Goal: Transaction & Acquisition: Register for event/course

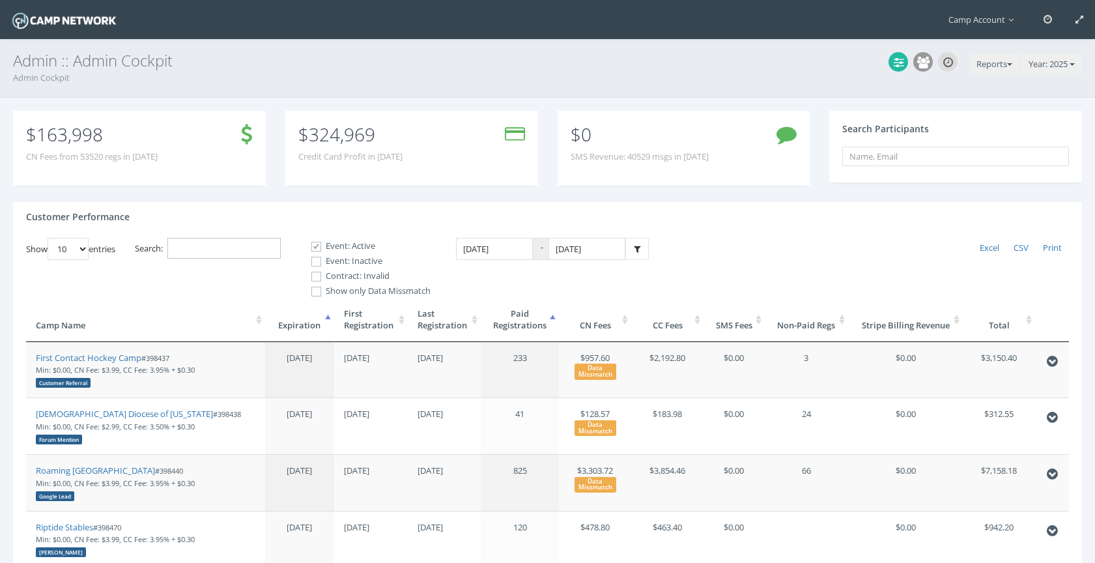
click at [243, 240] on input "Search:" at bounding box center [223, 249] width 113 height 22
paste input "@blackhillsplayhouse.com"
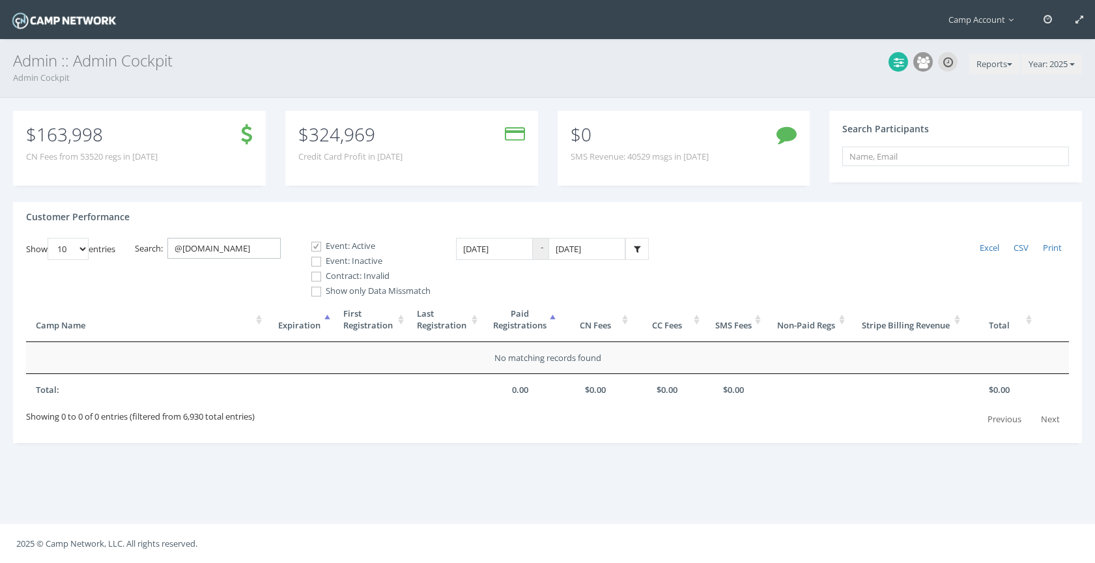
drag, startPoint x: 278, startPoint y: 251, endPoint x: 125, endPoint y: 238, distance: 153.0
click at [124, 238] on div "Show 10 25 50 100 entries Excel CSV Print Search: @blackhillsplayhouse.com Even…" at bounding box center [547, 334] width 1043 height 192
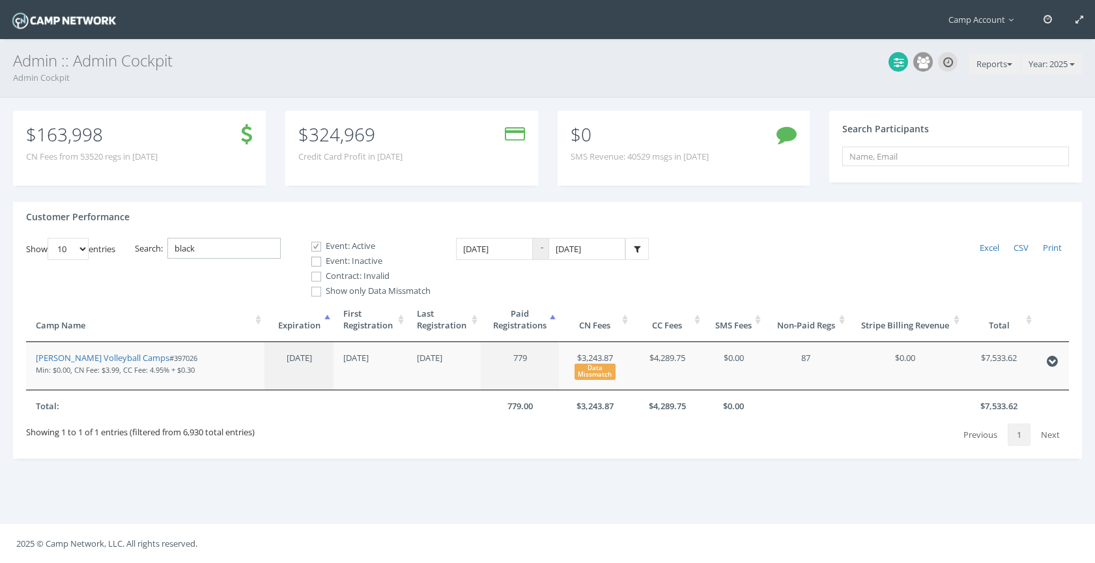
type input "black"
click at [315, 265] on input "Event: Inactive" at bounding box center [309, 261] width 12 height 12
checkbox input "true"
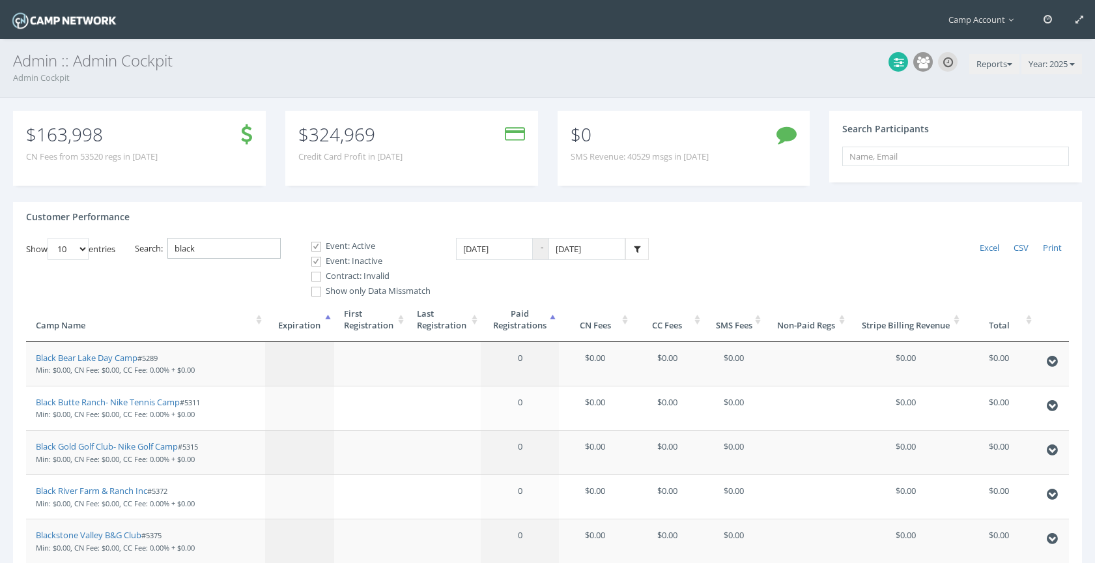
click at [208, 249] on input "black" at bounding box center [223, 249] width 113 height 22
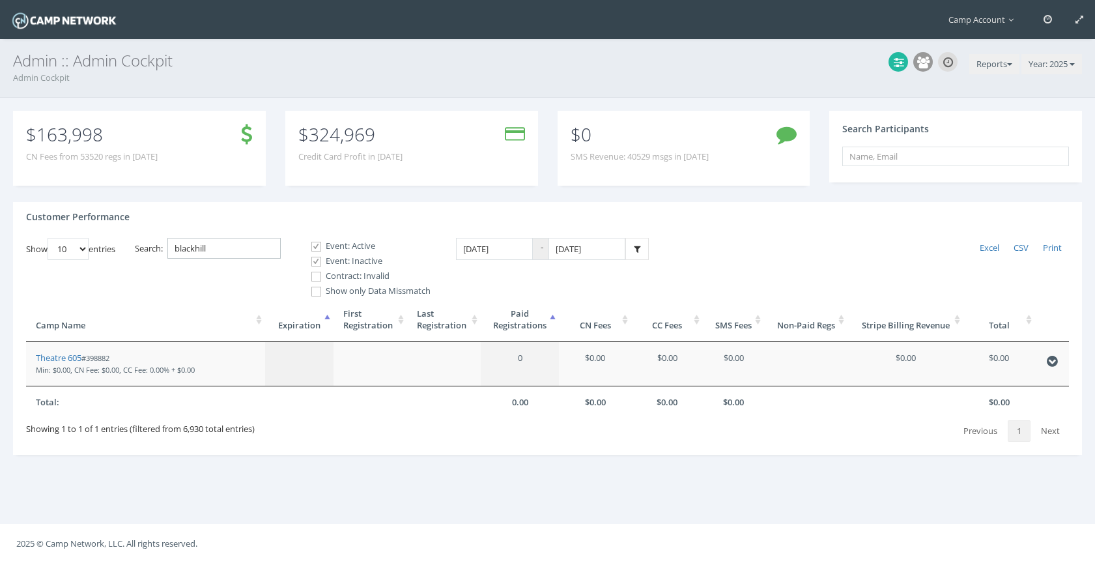
drag, startPoint x: 240, startPoint y: 249, endPoint x: 143, endPoint y: 223, distance: 100.3
click at [143, 223] on div "Customer Performance Show 10 25 50 100 entries Excel CSV Print Search: blackhil…" at bounding box center [547, 328] width 1069 height 253
paste input "398882"
type input "398882"
drag, startPoint x: 64, startPoint y: 357, endPoint x: 22, endPoint y: 12, distance: 347.9
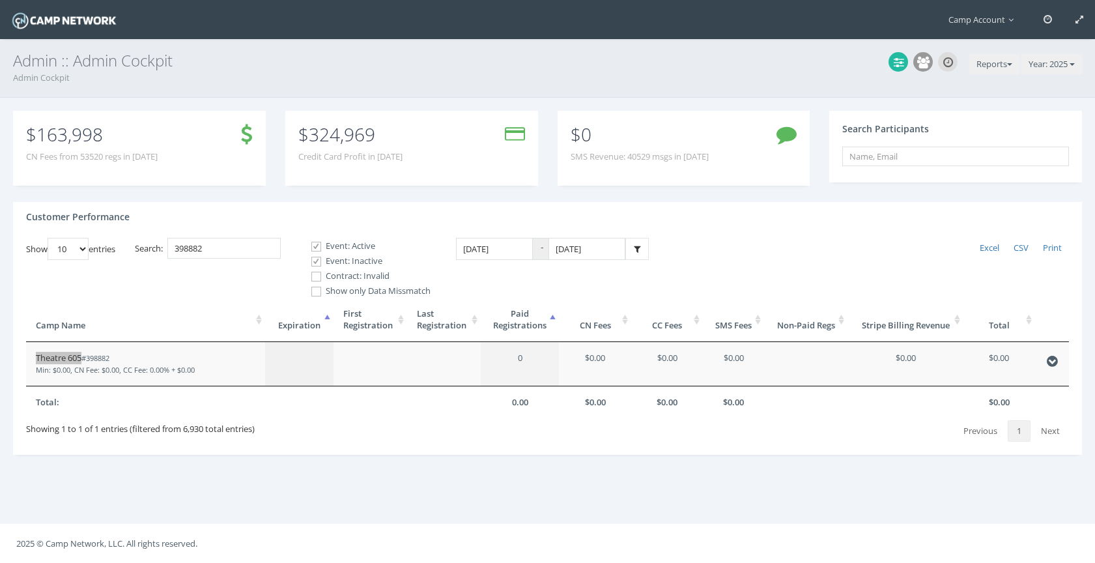
click at [0, 0] on main "Camp Account My Profile My Events My Team" at bounding box center [547, 281] width 1095 height 563
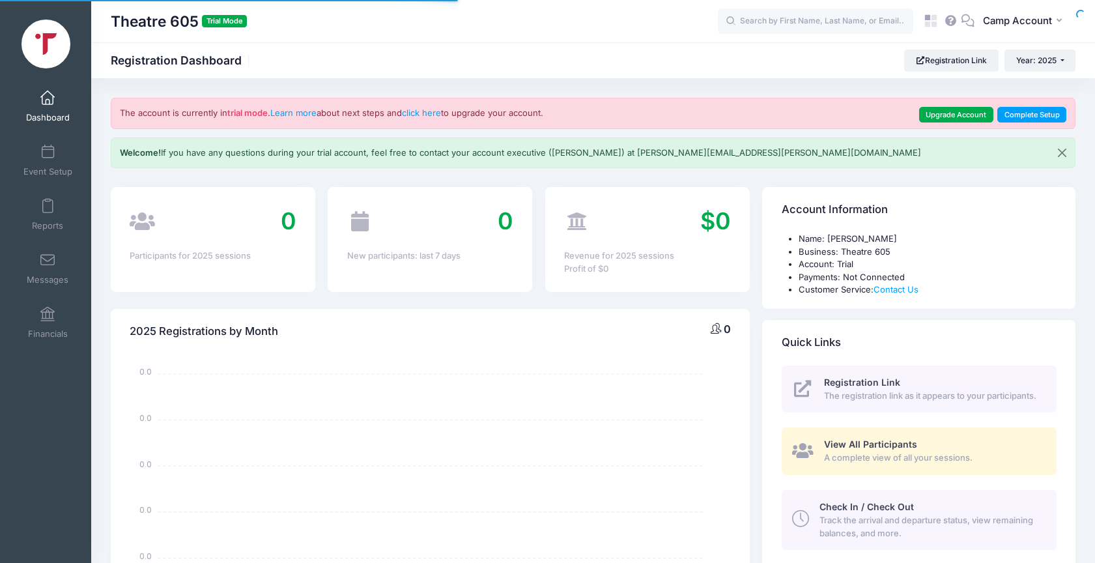
select select
click at [48, 151] on span at bounding box center [48, 152] width 0 height 14
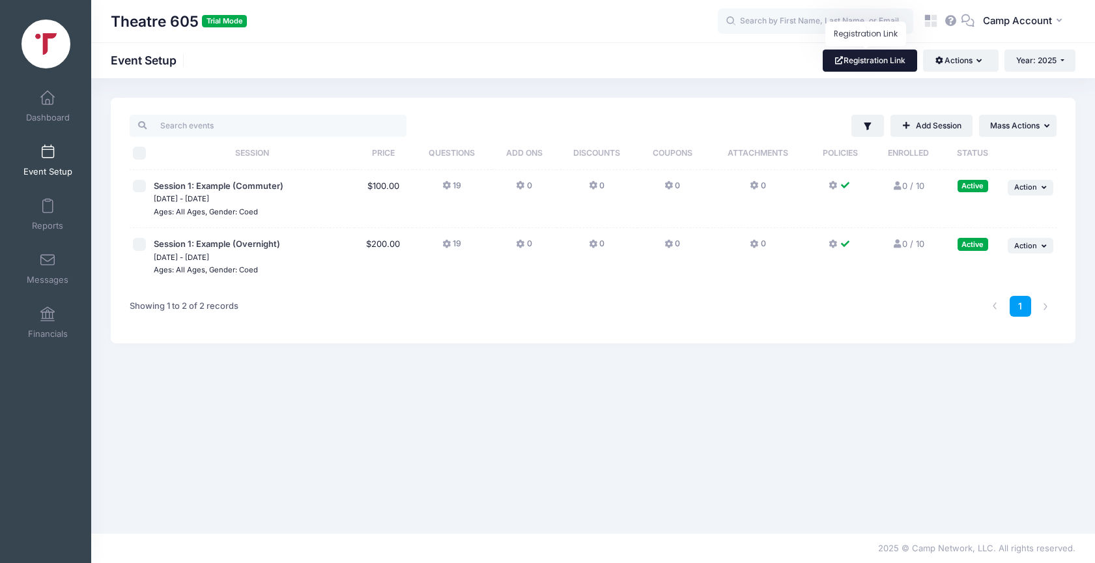
click at [868, 70] on link "Registration Link" at bounding box center [870, 61] width 94 height 22
click at [63, 110] on link "Dashboard" at bounding box center [48, 106] width 62 height 46
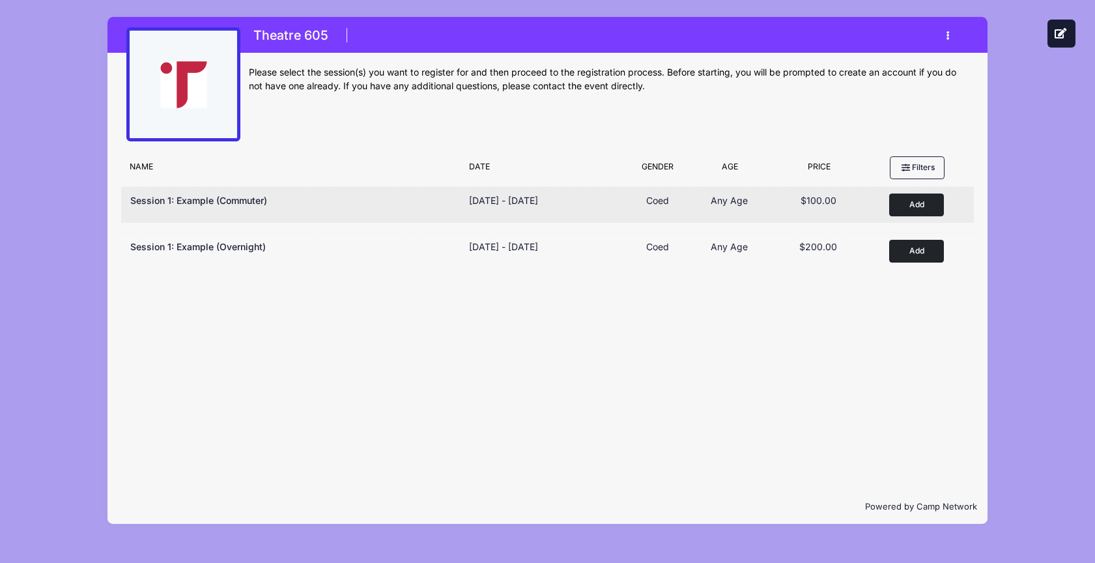
click at [918, 210] on button "Add to Cart" at bounding box center [916, 205] width 55 height 23
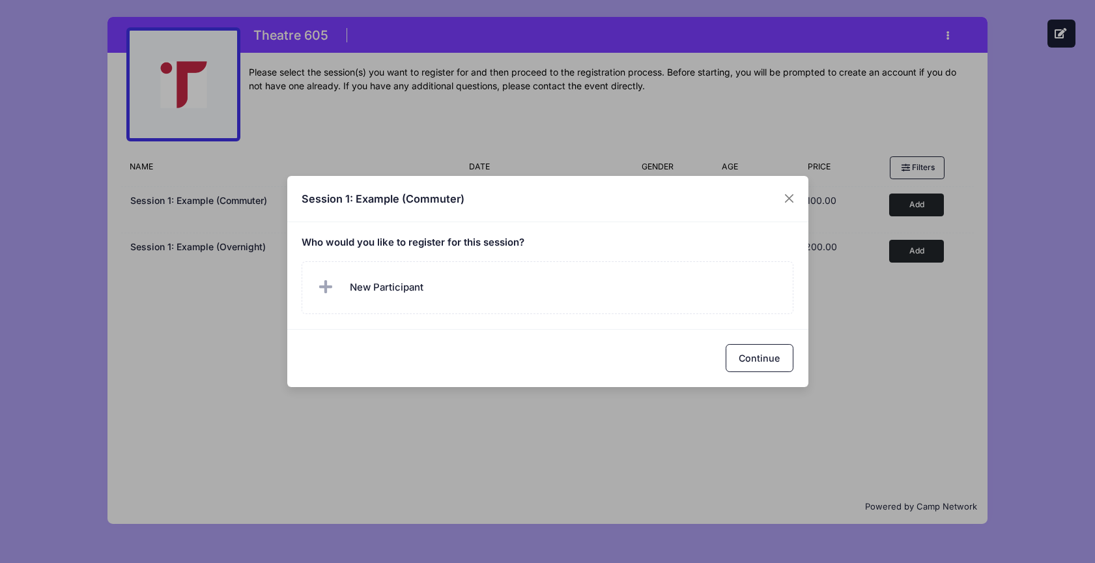
click at [585, 247] on h5 "Who would you like to register for this session?" at bounding box center [548, 243] width 492 height 12
click at [586, 279] on label "New Participant" at bounding box center [548, 287] width 492 height 53
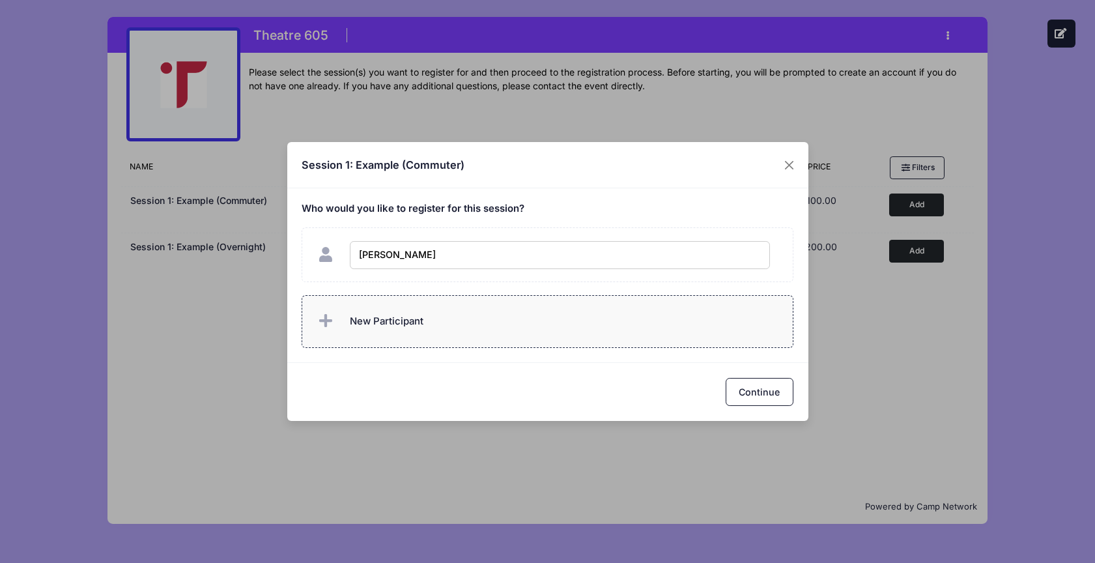
type input "Andrew Downing"
checkbox input "true"
click at [768, 393] on button "Continue" at bounding box center [760, 392] width 68 height 28
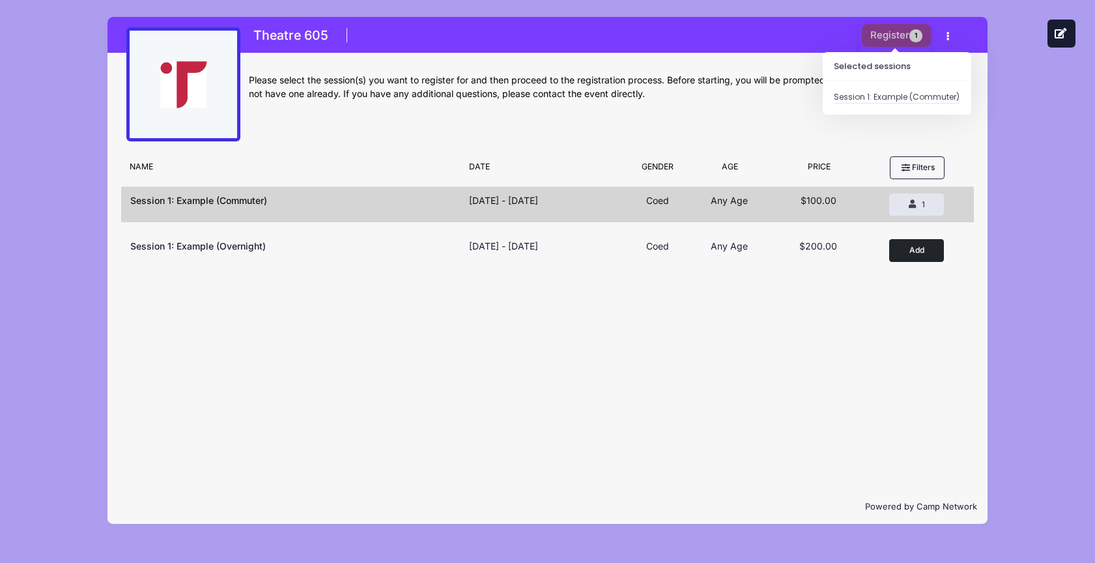
click at [883, 35] on button "Register 1" at bounding box center [896, 35] width 69 height 23
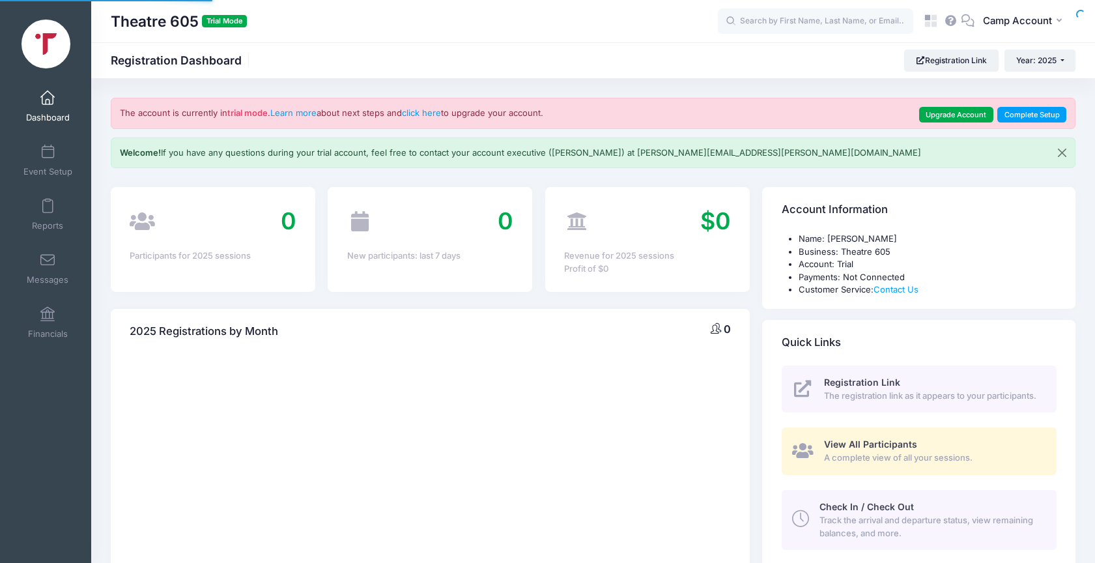
select select
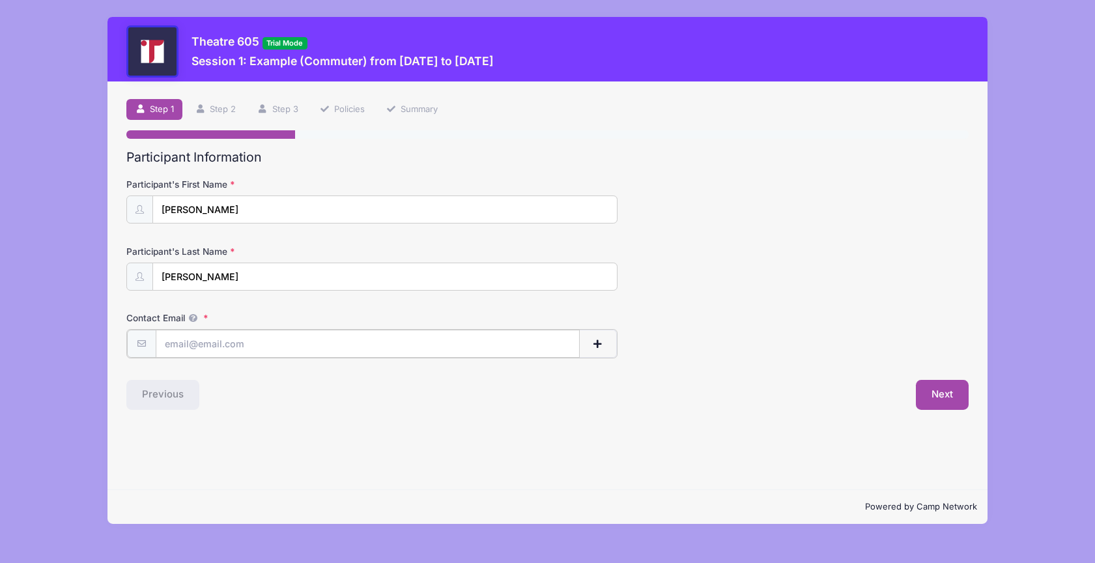
click at [300, 331] on input "Contact Email" at bounding box center [368, 344] width 425 height 28
type input "[PERSON_NAME][EMAIL_ADDRESS][PERSON_NAME][DOMAIN_NAME]"
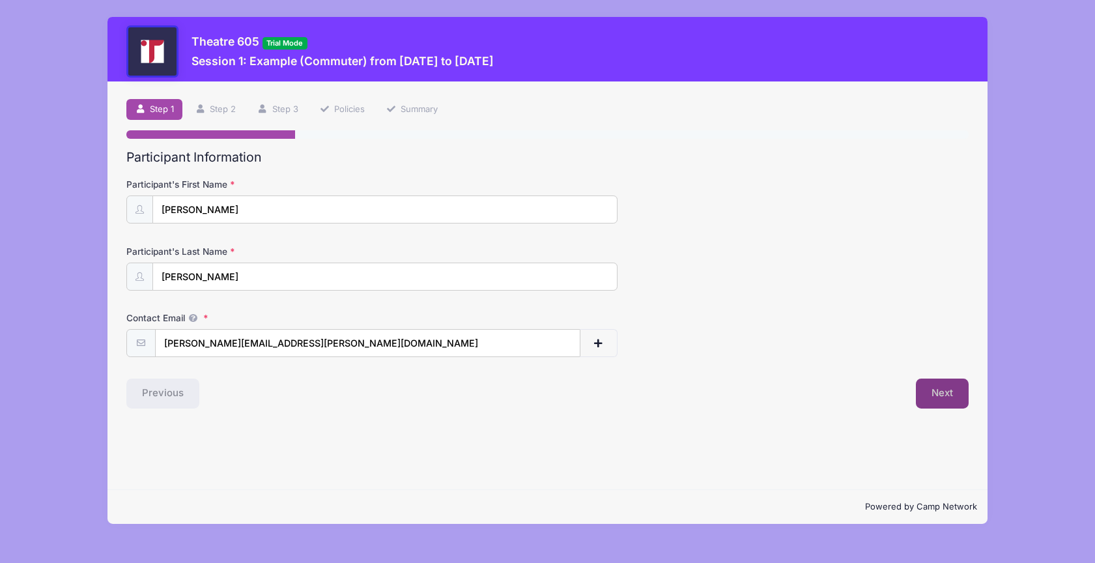
click at [947, 390] on button "Next" at bounding box center [942, 394] width 53 height 30
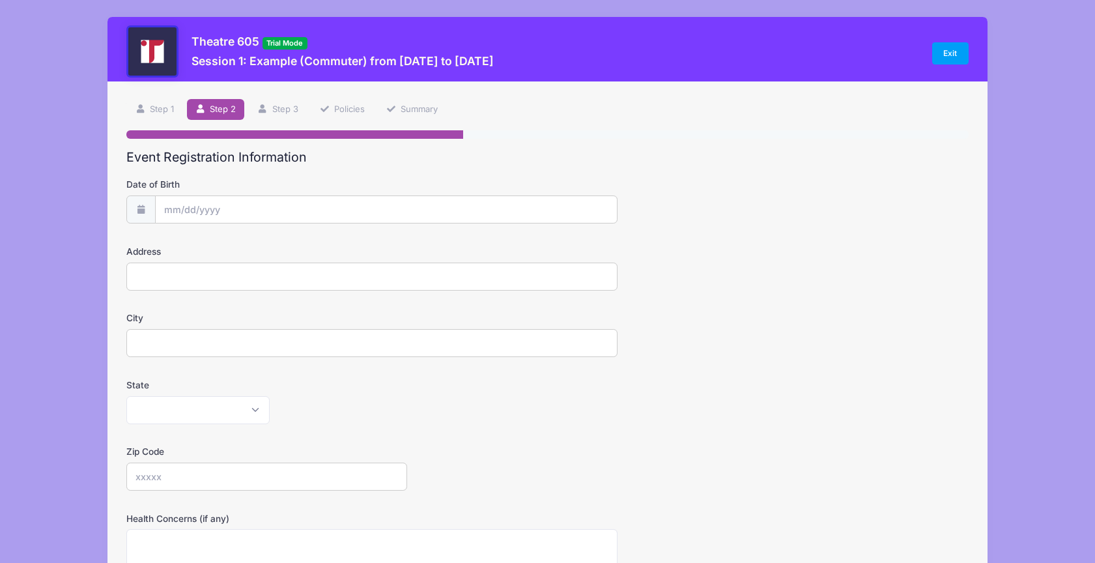
scroll to position [292, 0]
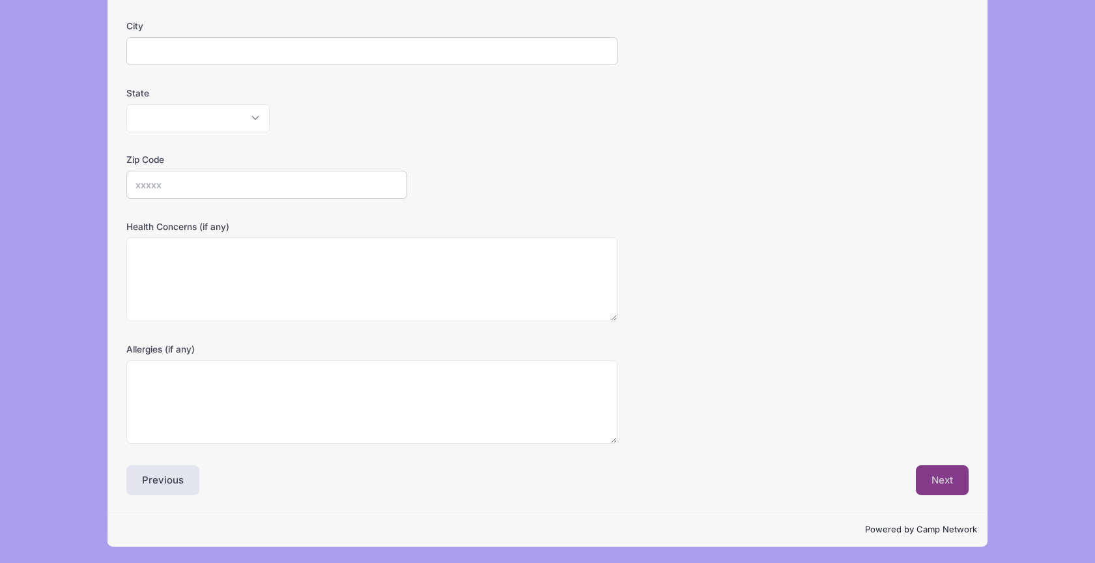
click at [940, 469] on button "Next" at bounding box center [942, 480] width 53 height 30
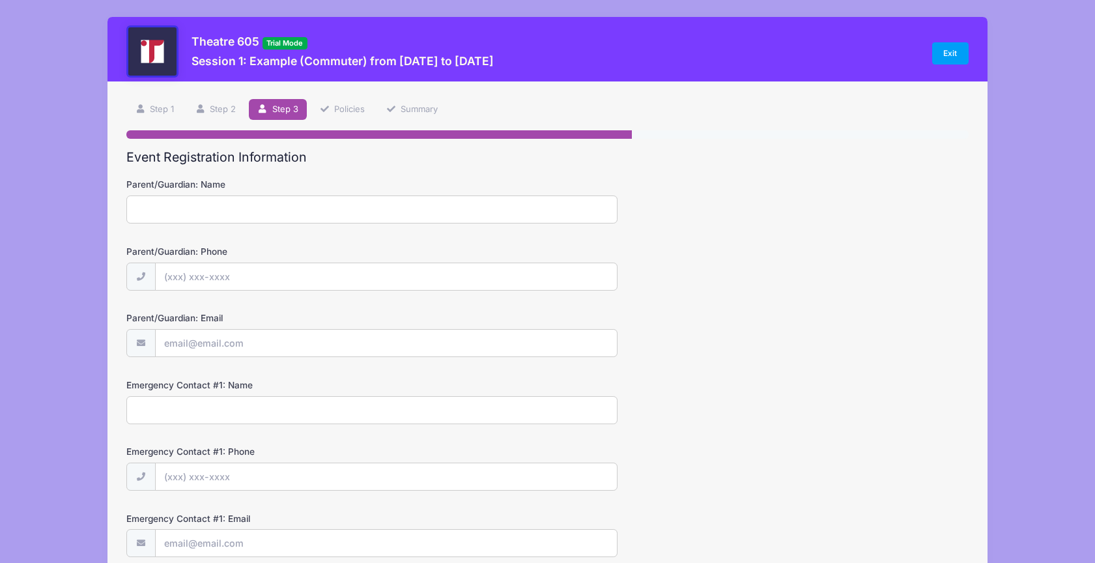
scroll to position [313, 0]
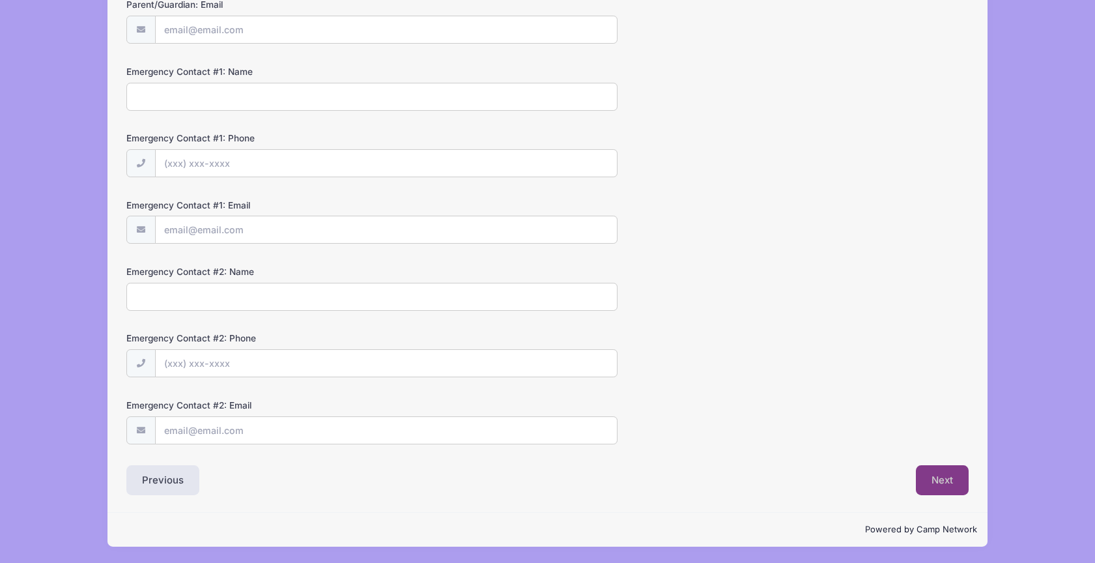
click at [946, 478] on button "Next" at bounding box center [942, 480] width 53 height 30
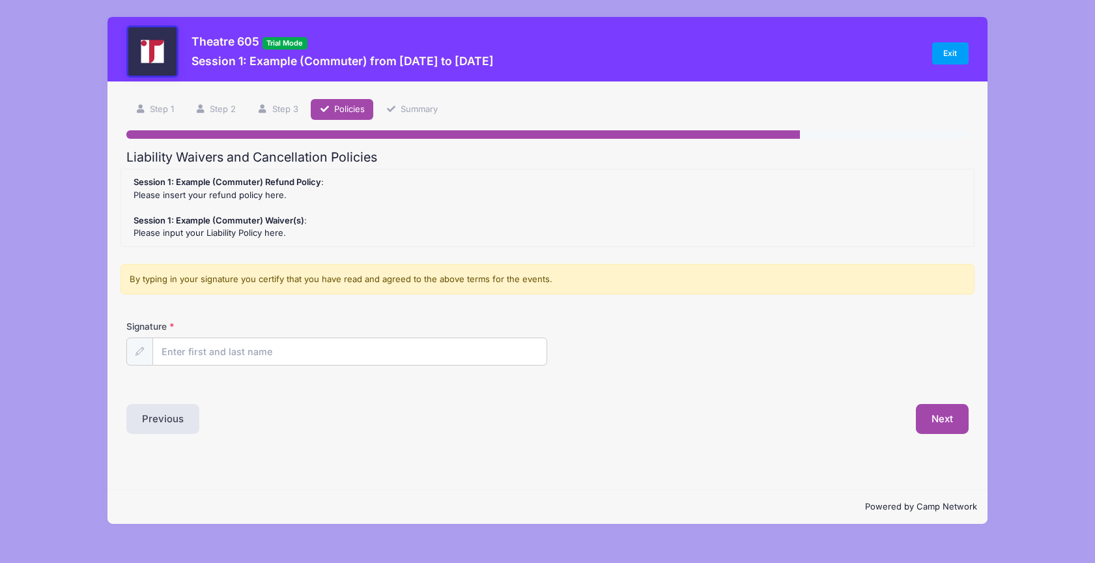
scroll to position [0, 0]
click at [457, 362] on input "Signature" at bounding box center [350, 352] width 394 height 28
type input "AD"
click at [928, 415] on button "Next" at bounding box center [942, 419] width 53 height 30
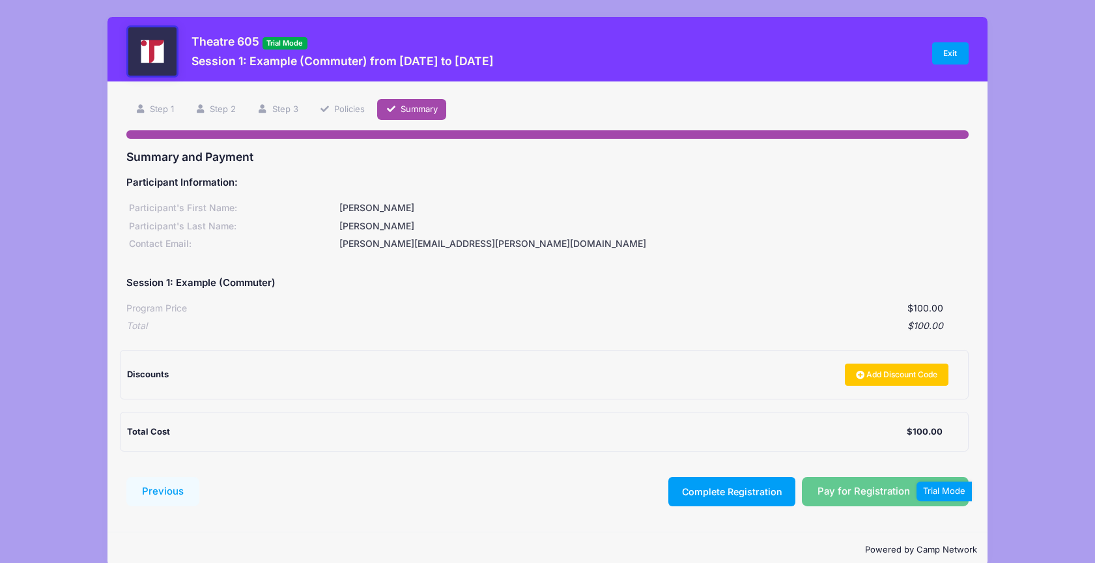
scroll to position [20, 0]
